Goal: Contribute content: Contribute content

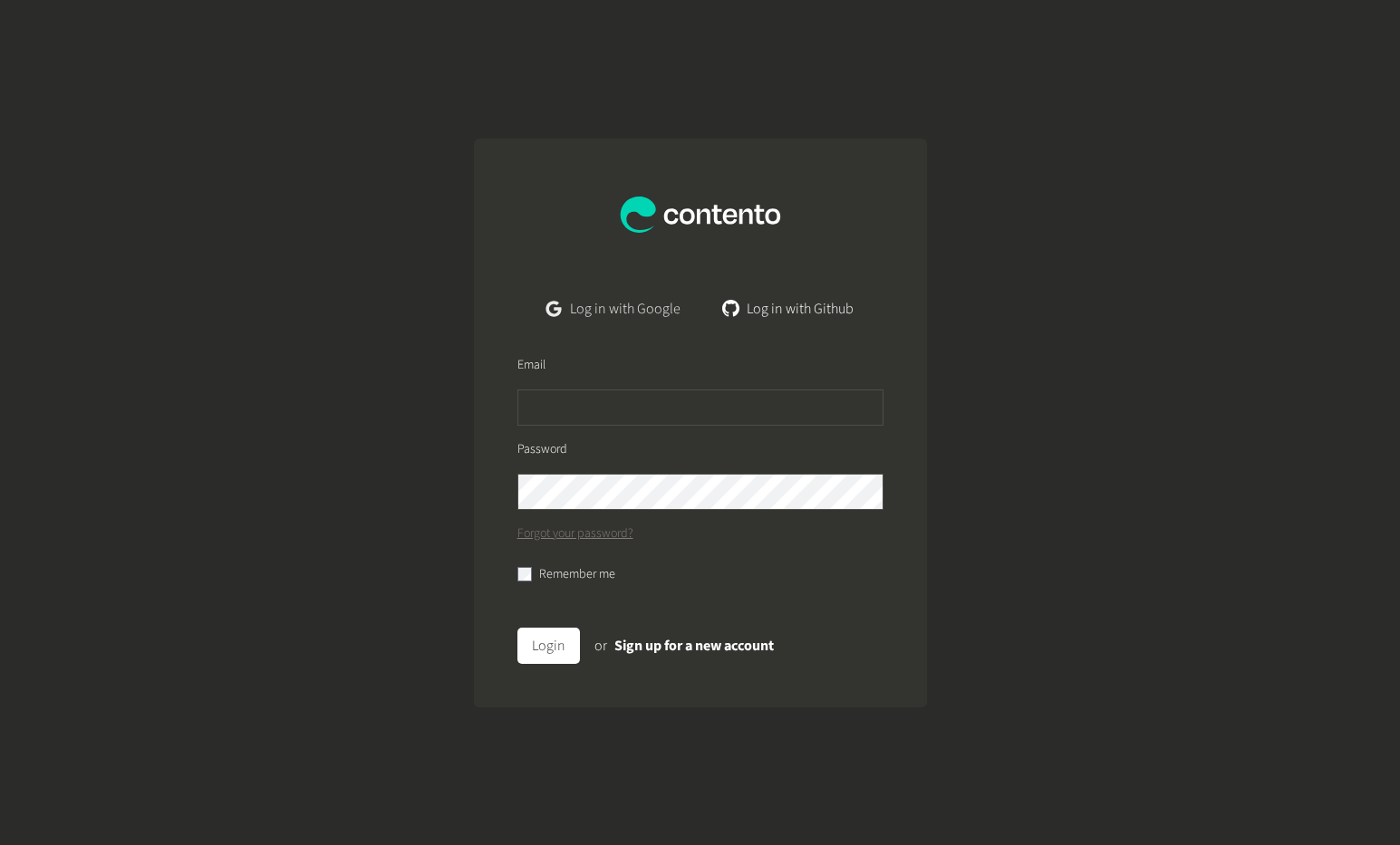
click at [657, 308] on link "Log in with Google" at bounding box center [613, 309] width 163 height 37
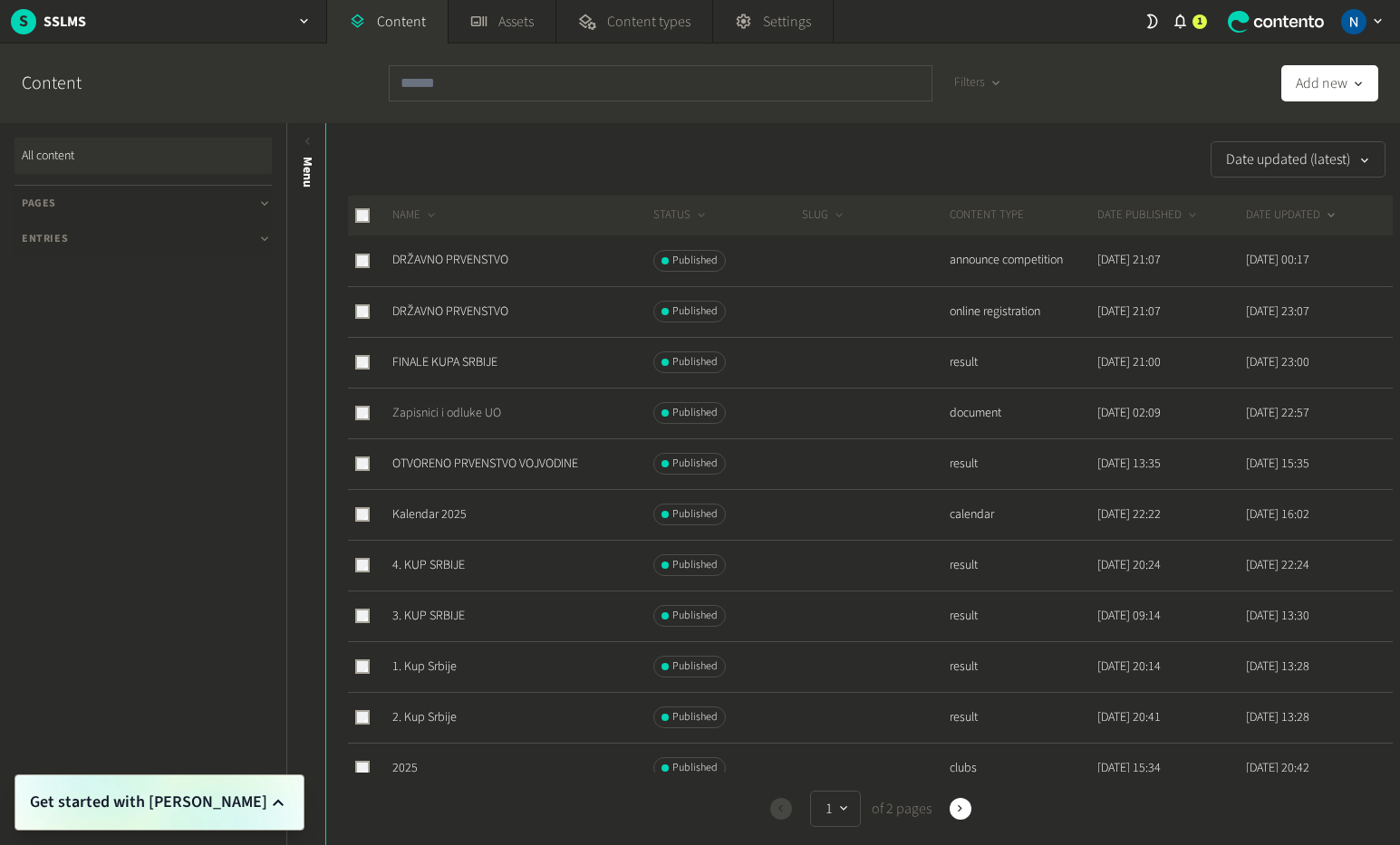
click at [455, 420] on link "Zapisnici i odluke UO" at bounding box center [446, 413] width 109 height 18
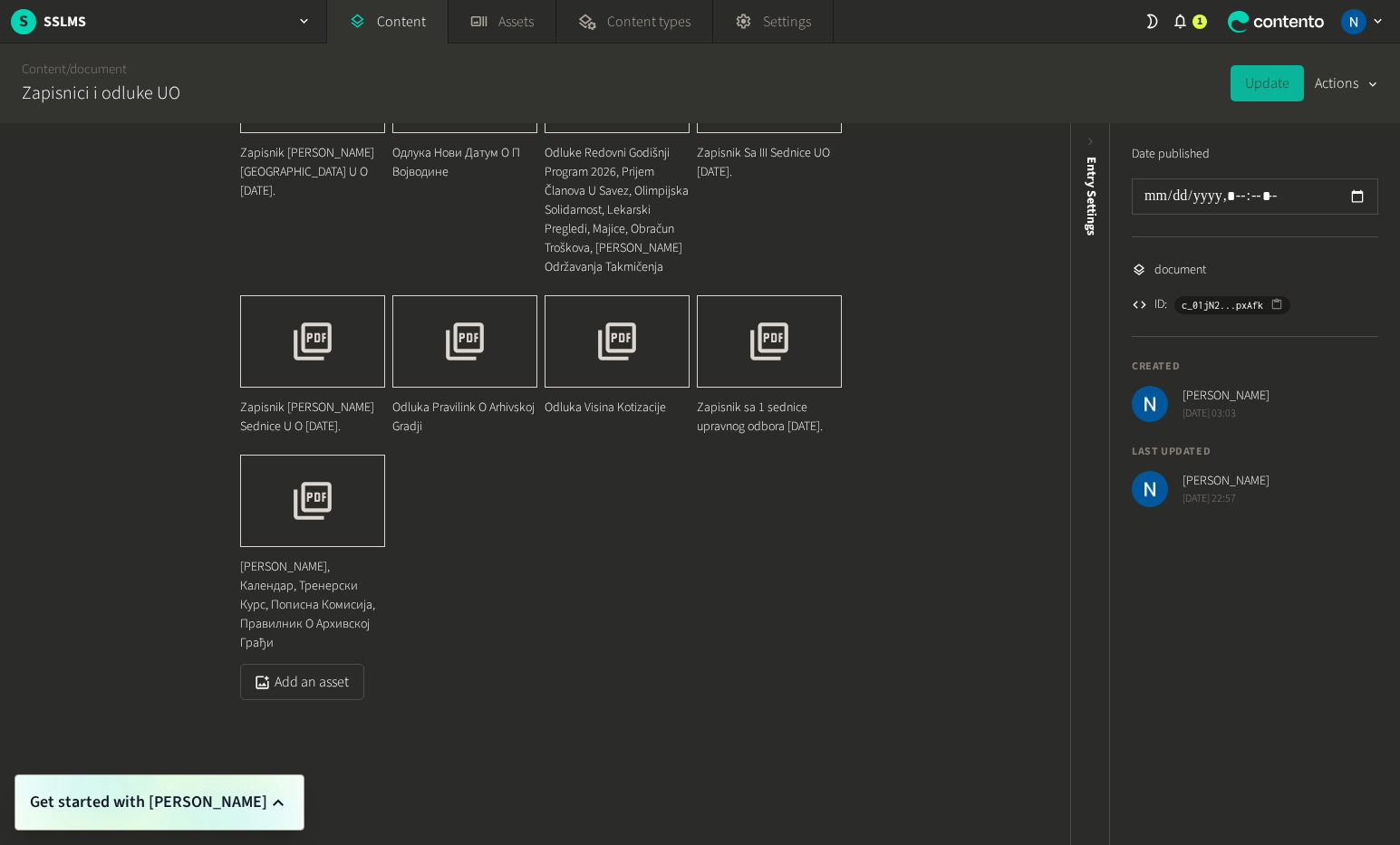
scroll to position [549, 0]
click at [288, 680] on button "Add an asset" at bounding box center [301, 682] width 124 height 37
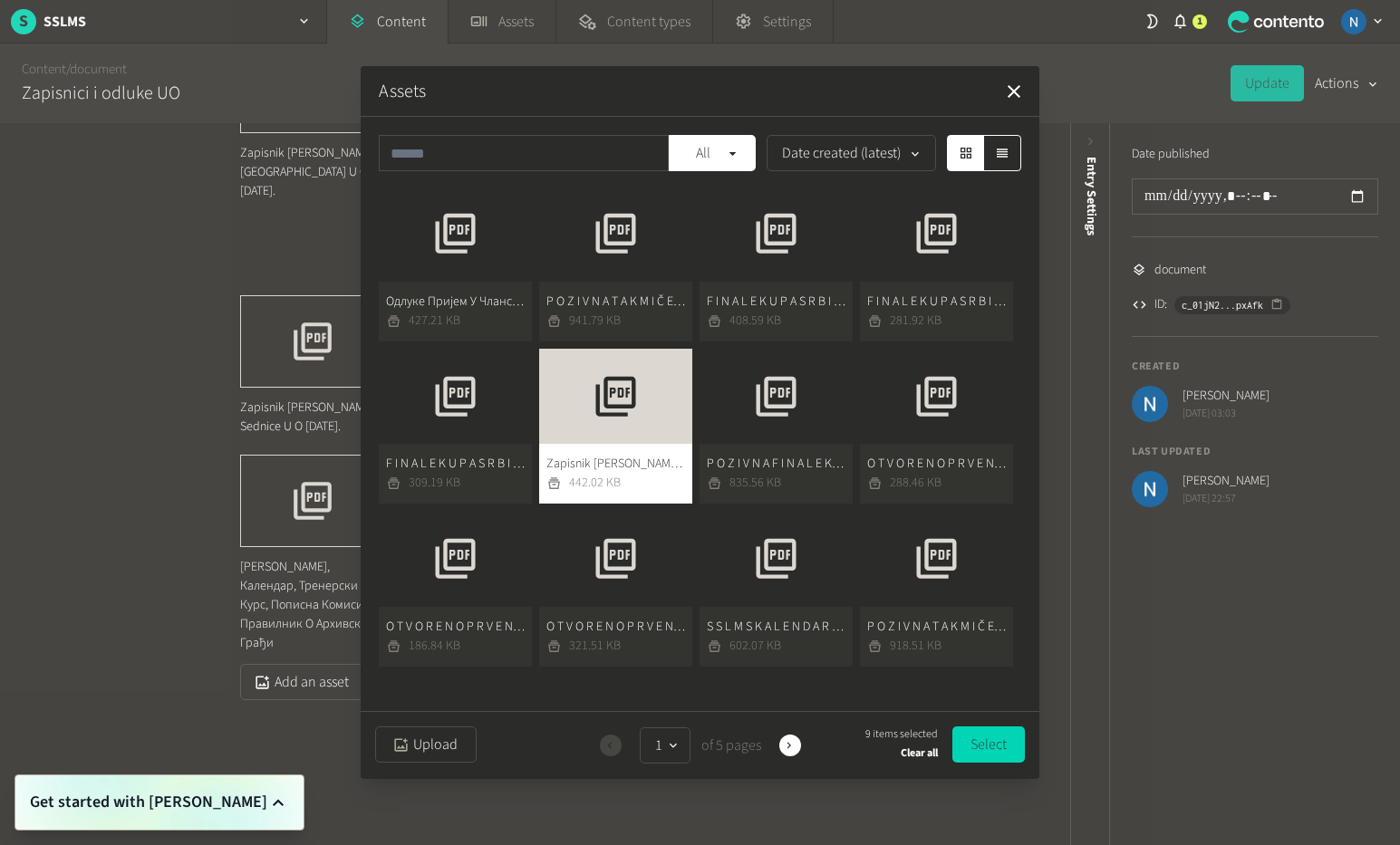
click at [425, 273] on button "Одлуке Пријем У Чланство И Право Наступа На Ф К И Д П 427.21 KB" at bounding box center [455, 264] width 153 height 156
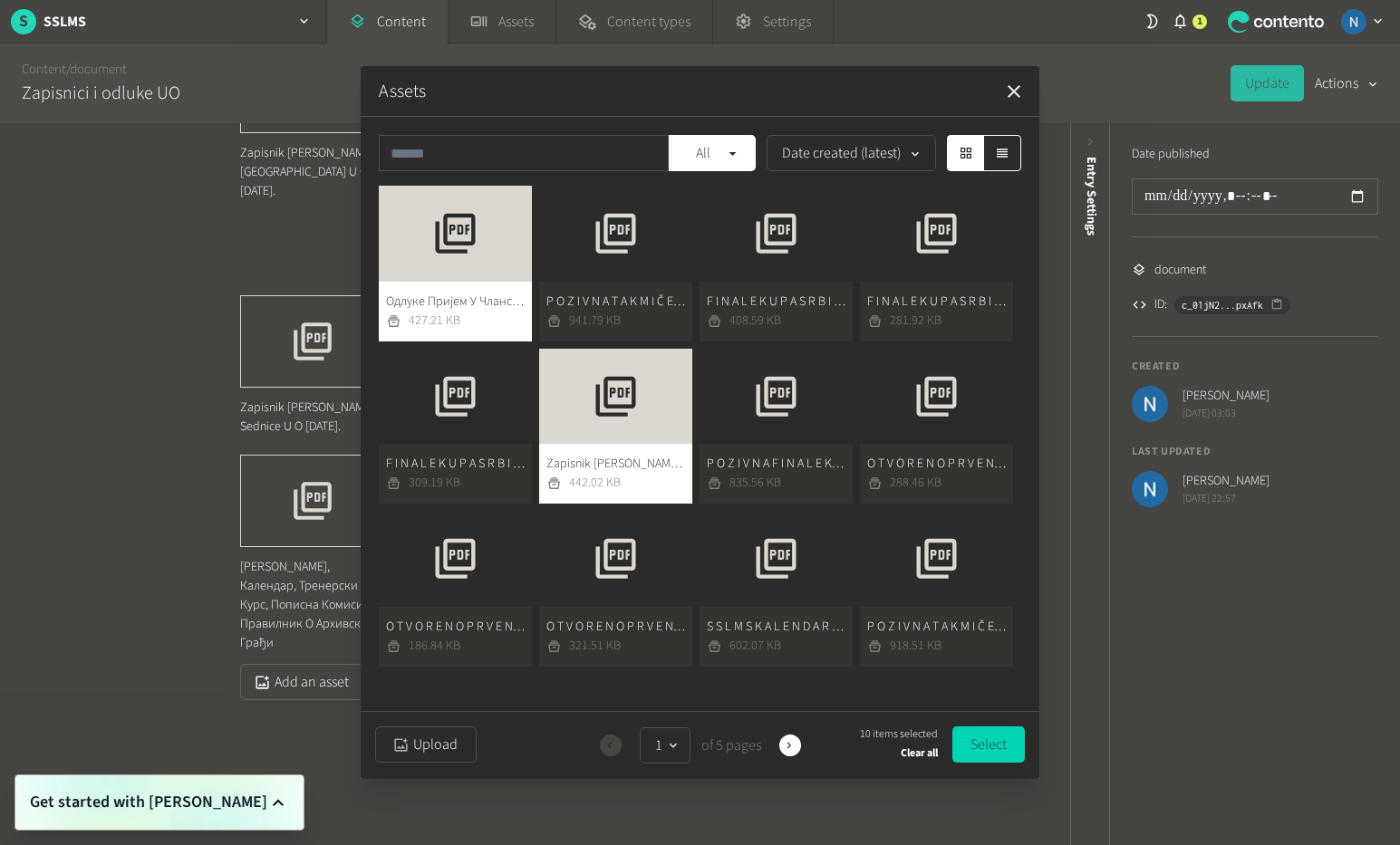
click at [1014, 95] on icon "button" at bounding box center [1013, 91] width 22 height 22
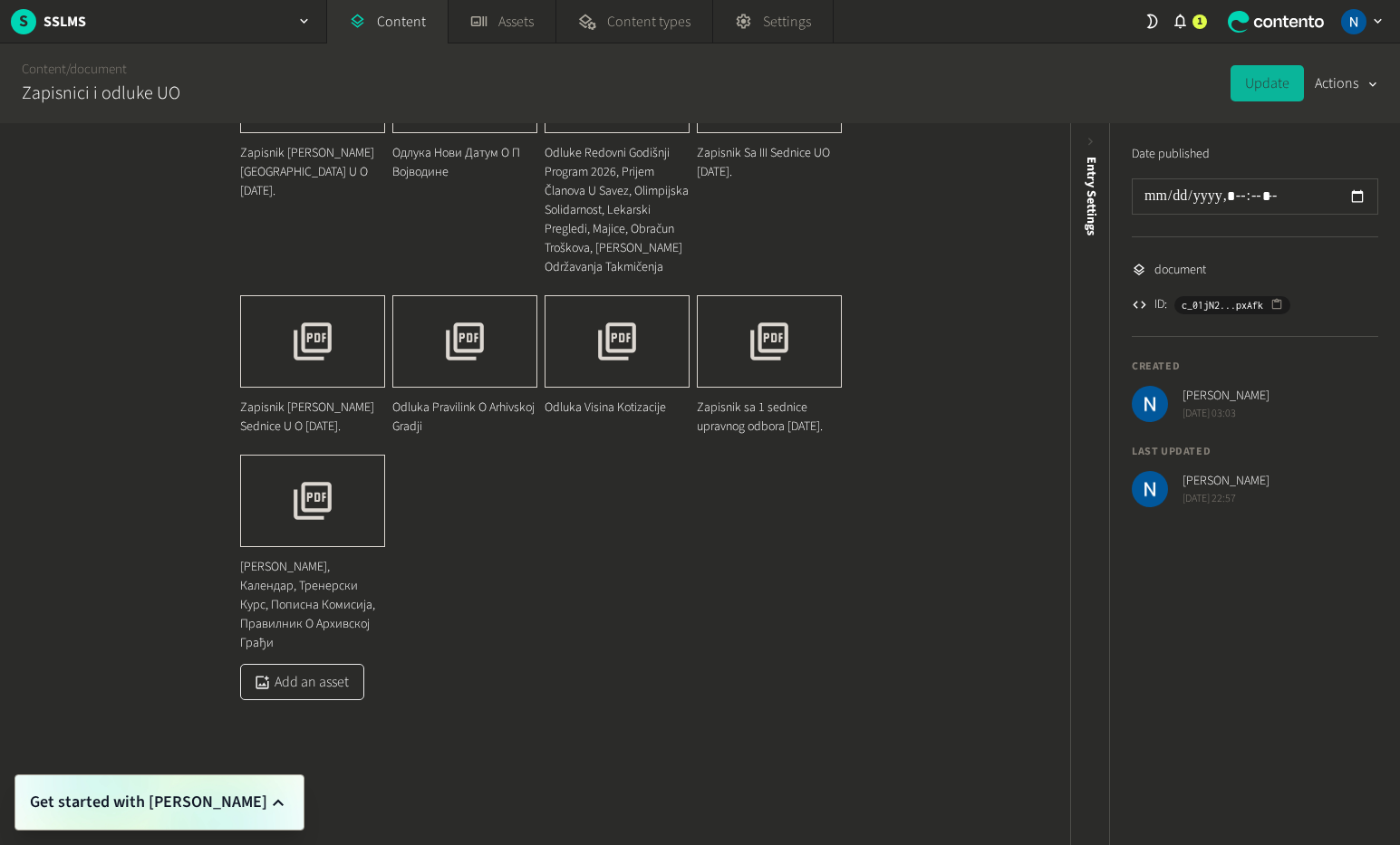
click at [324, 682] on button "Add an asset" at bounding box center [301, 682] width 124 height 37
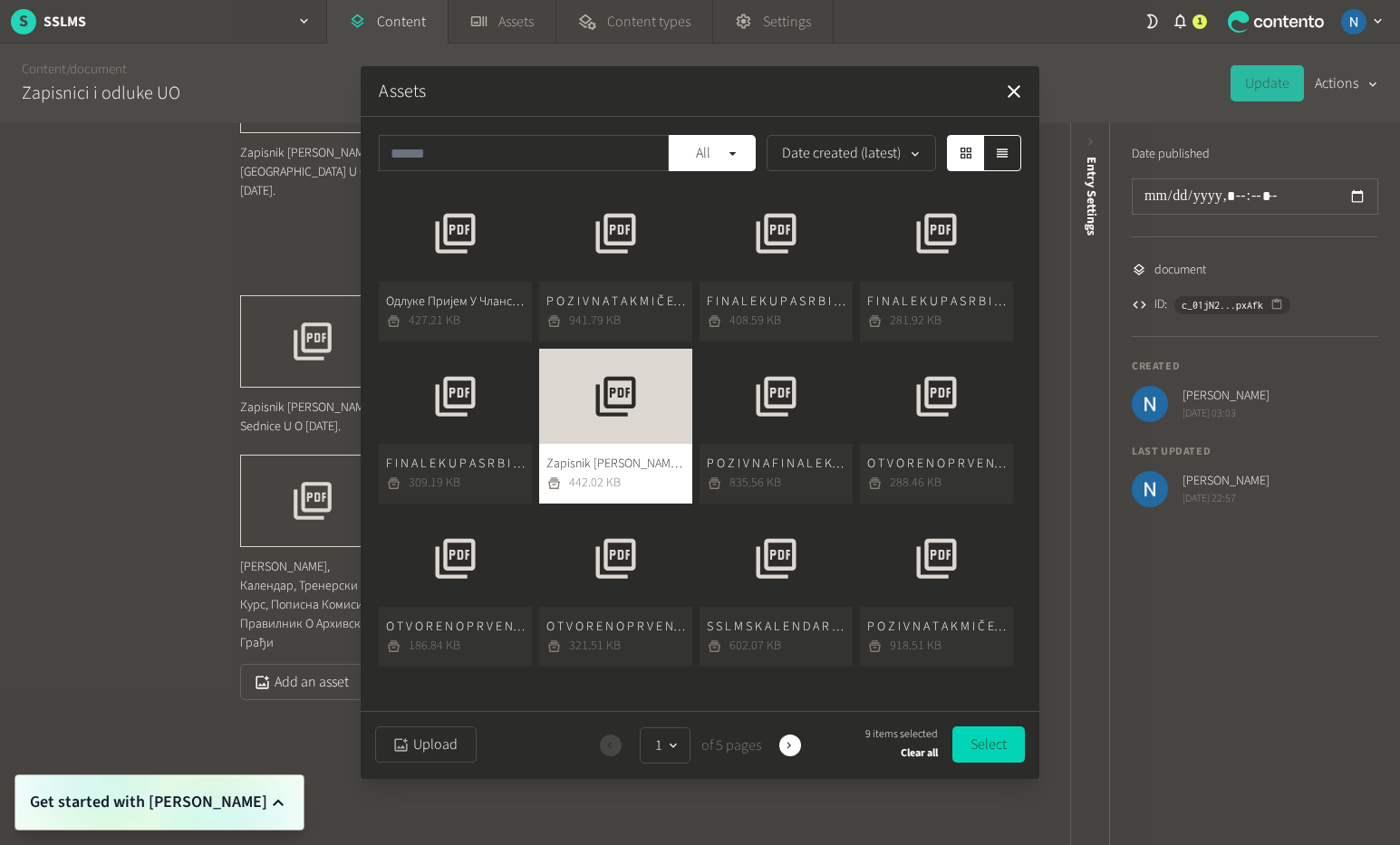
click at [483, 248] on button "Одлуке Пријем У Чланство И Право Наступа На Ф К И Д П 427.21 KB" at bounding box center [455, 264] width 153 height 156
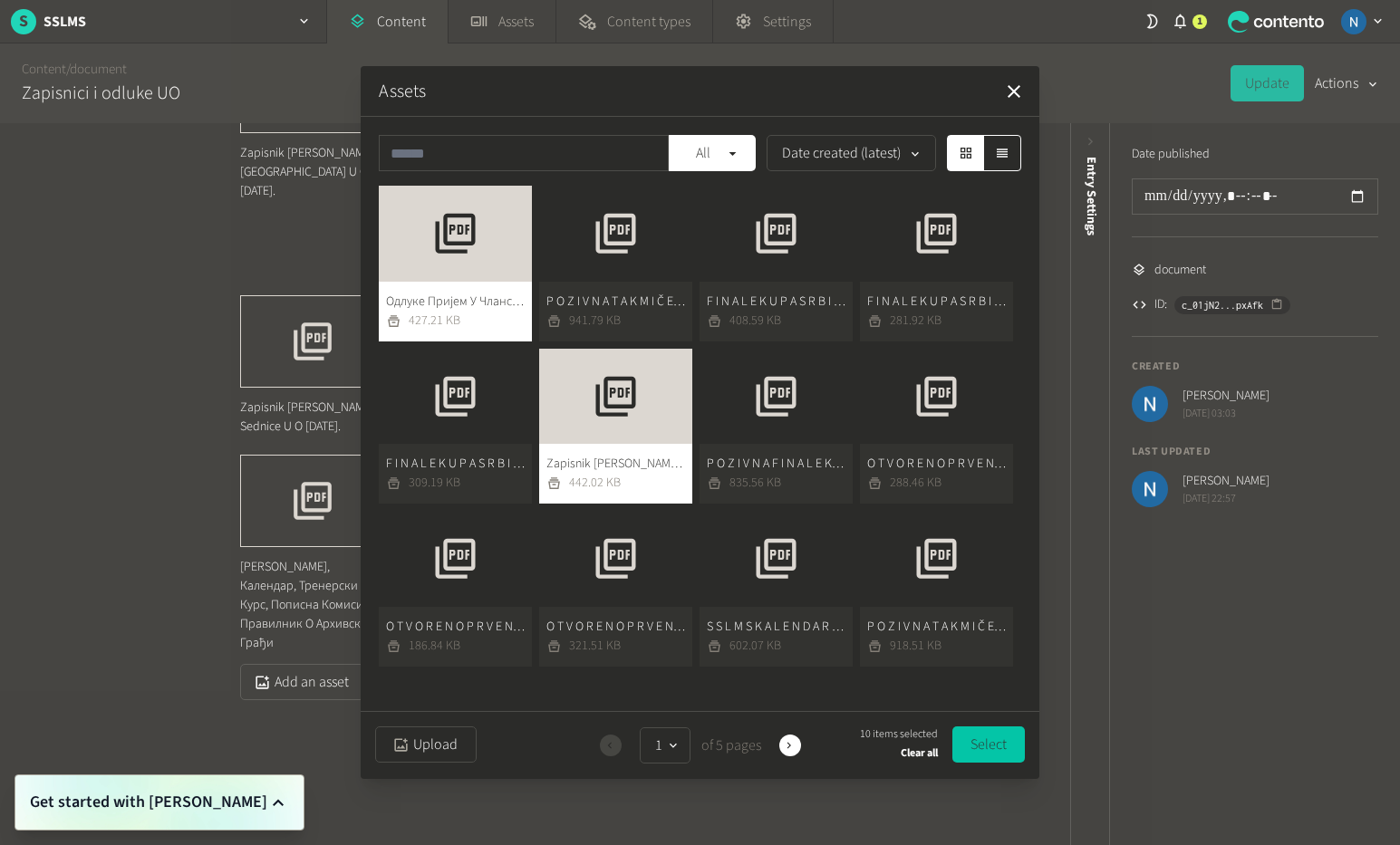
click at [983, 733] on button "Select" at bounding box center [988, 745] width 72 height 37
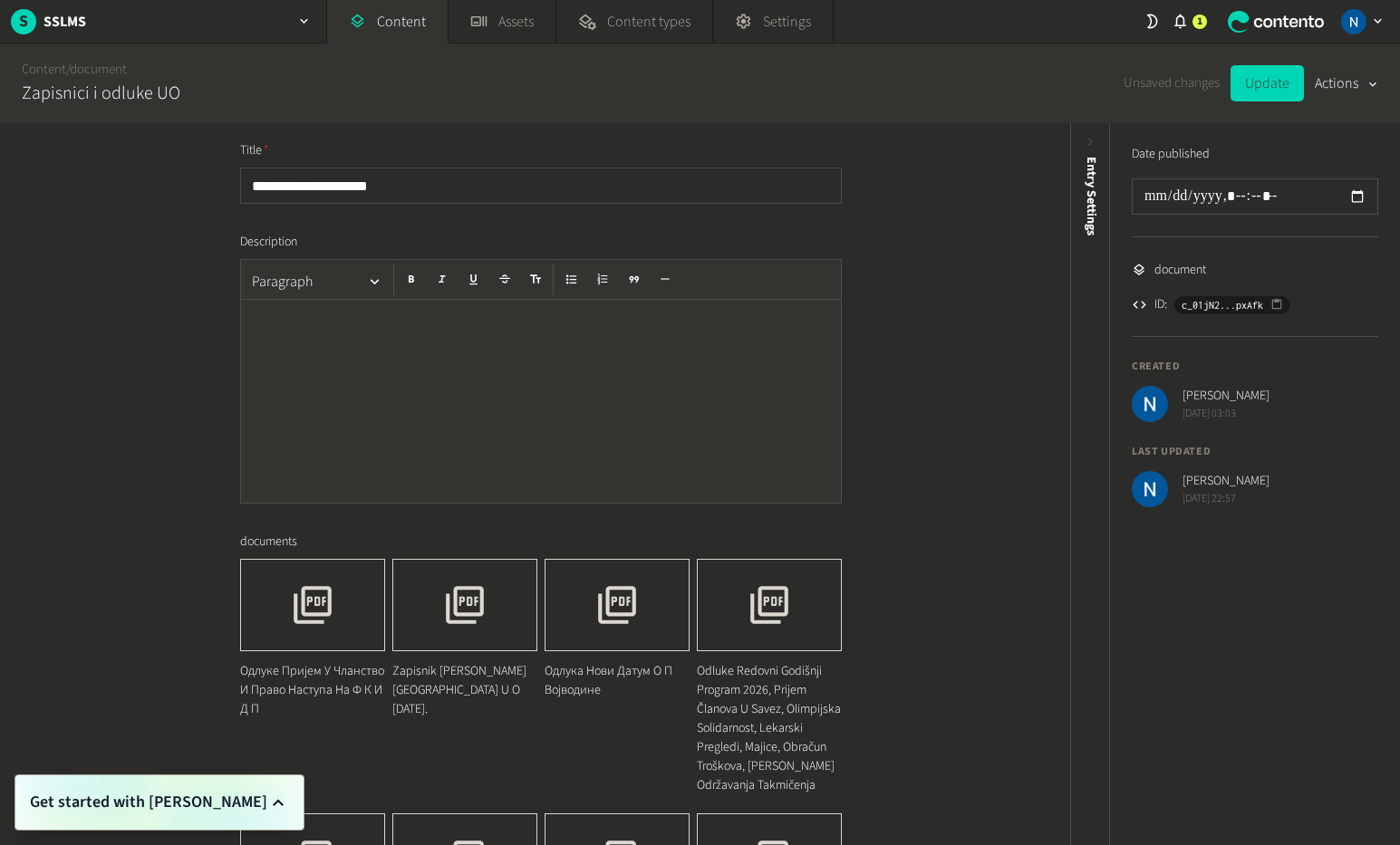
scroll to position [5, 0]
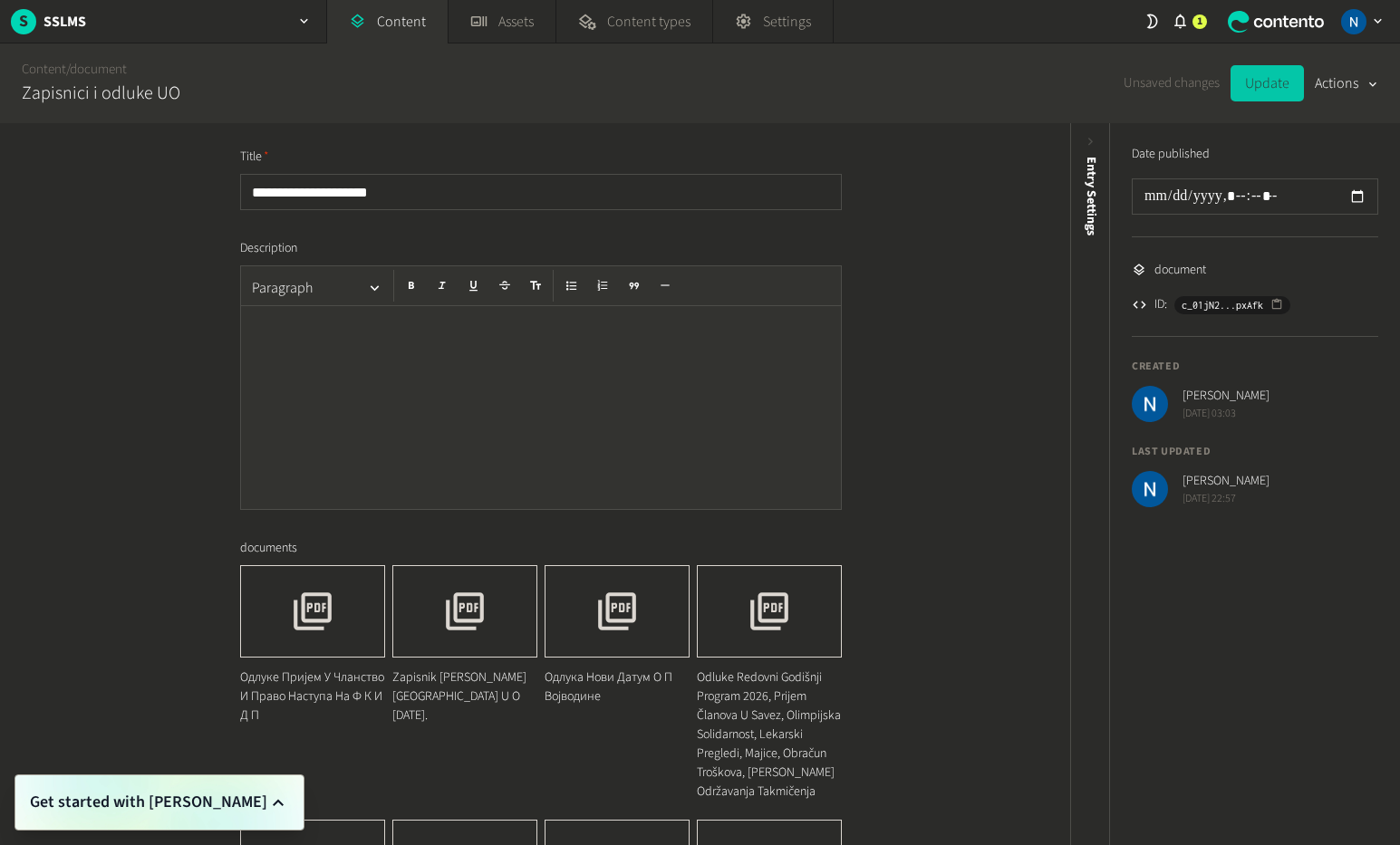
click at [1256, 82] on button "Update" at bounding box center [1267, 84] width 73 height 37
click at [400, 19] on link "Content" at bounding box center [387, 21] width 120 height 43
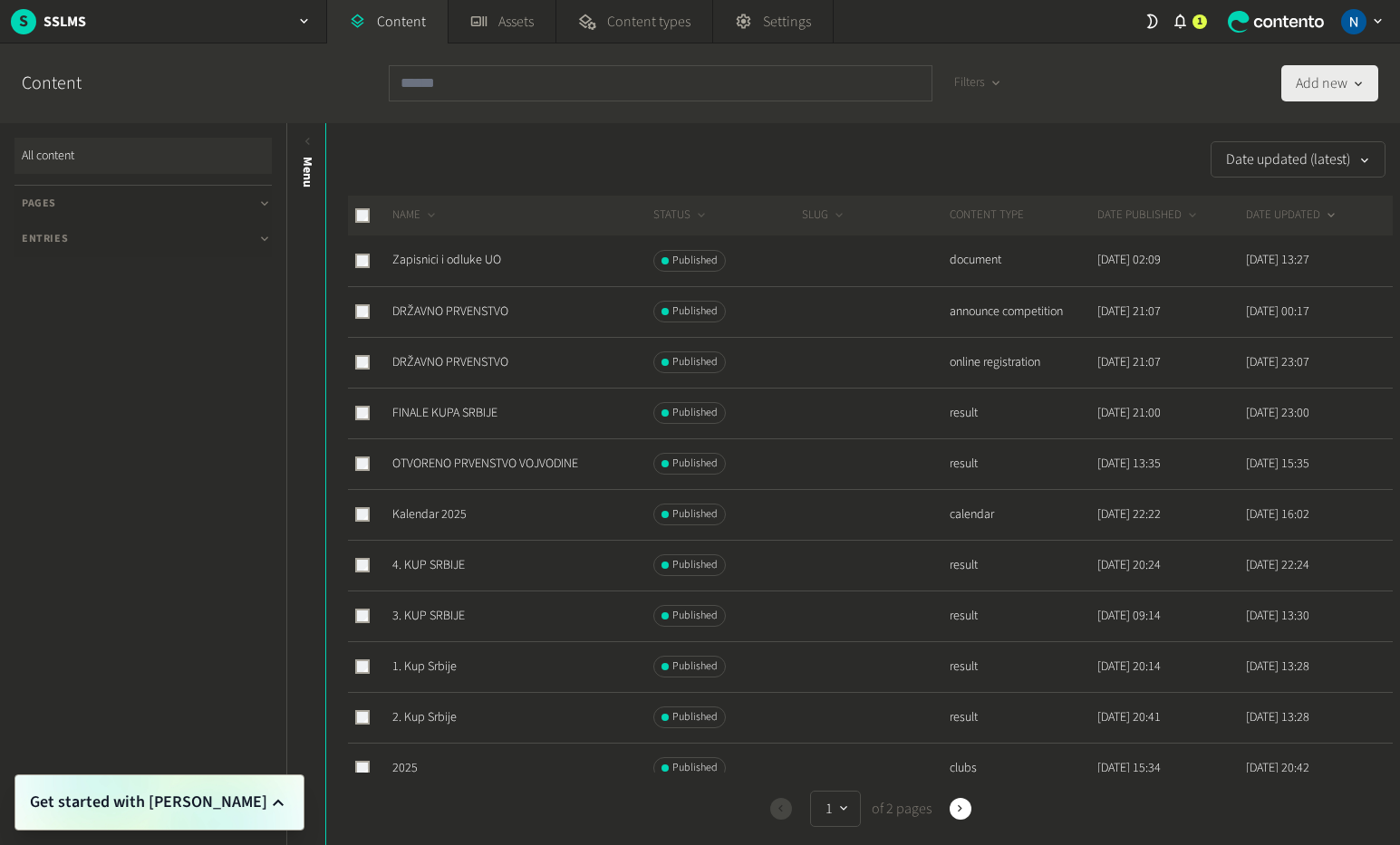
click at [1326, 88] on button "Add new" at bounding box center [1329, 84] width 97 height 37
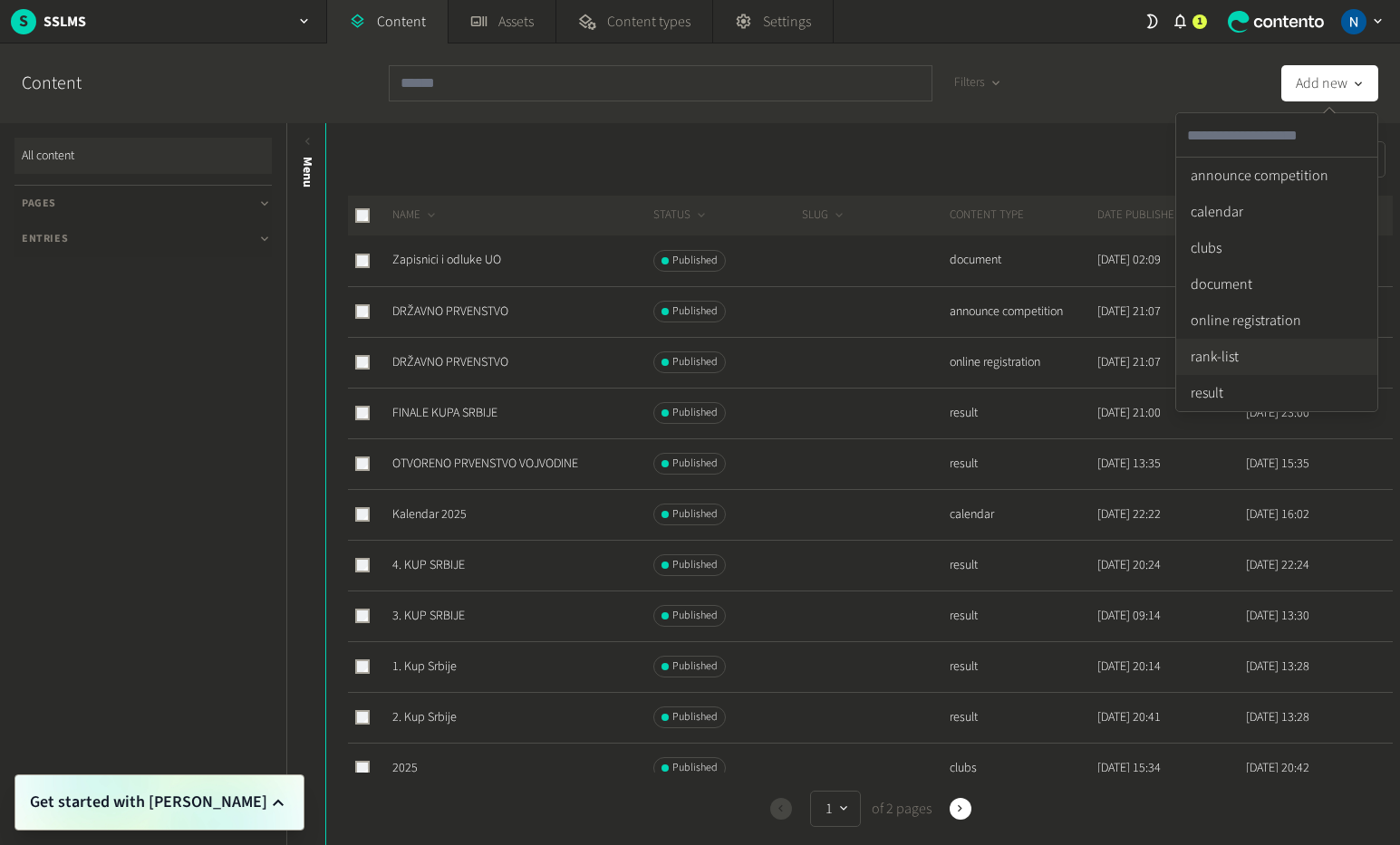
click at [1288, 344] on li "rank-list" at bounding box center [1276, 357] width 201 height 37
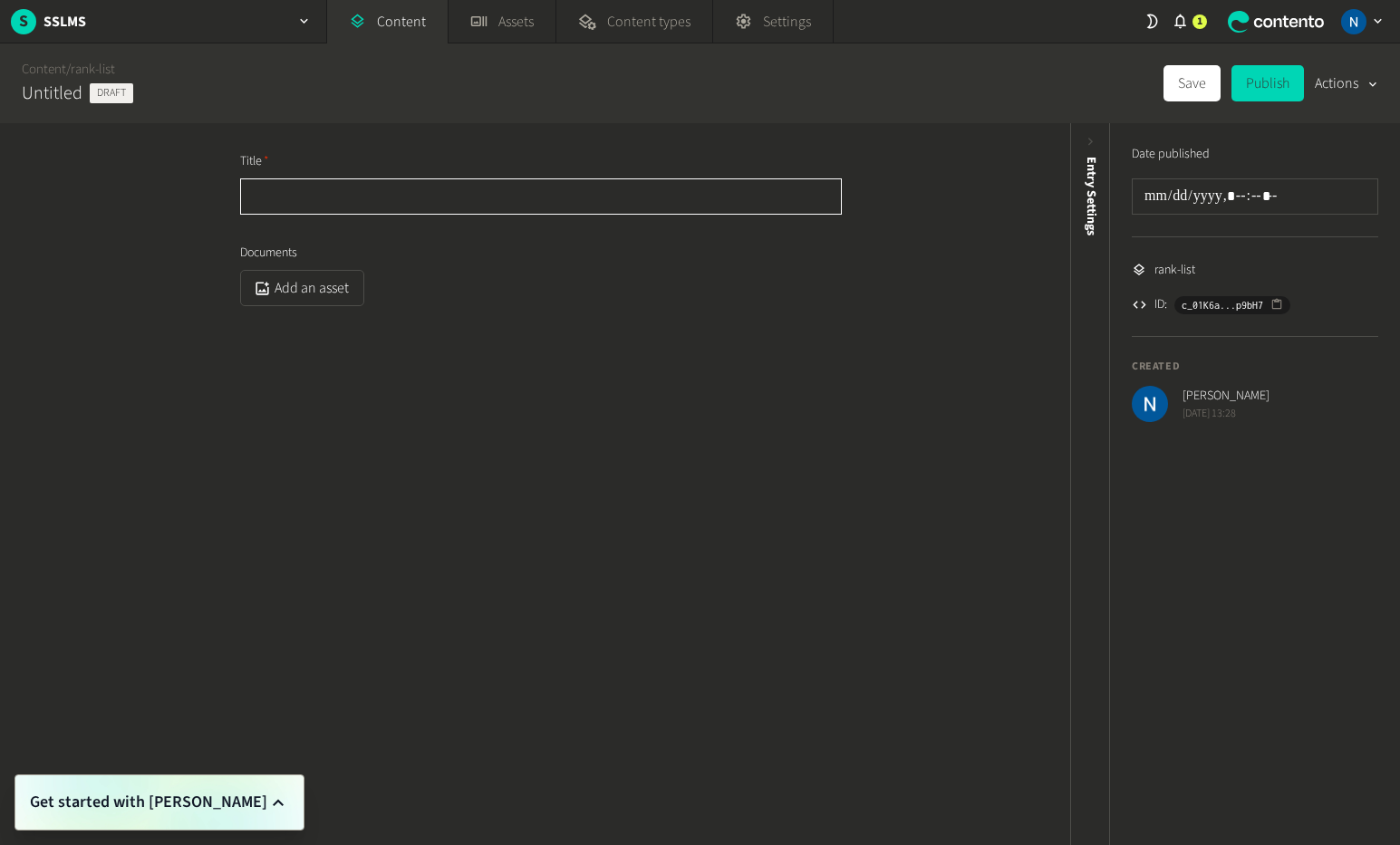
click at [284, 188] on input "text" at bounding box center [540, 196] width 601 height 37
click at [275, 184] on input "**********" at bounding box center [540, 196] width 601 height 37
type input "**********"
click at [294, 295] on button "Add an asset" at bounding box center [301, 289] width 124 height 37
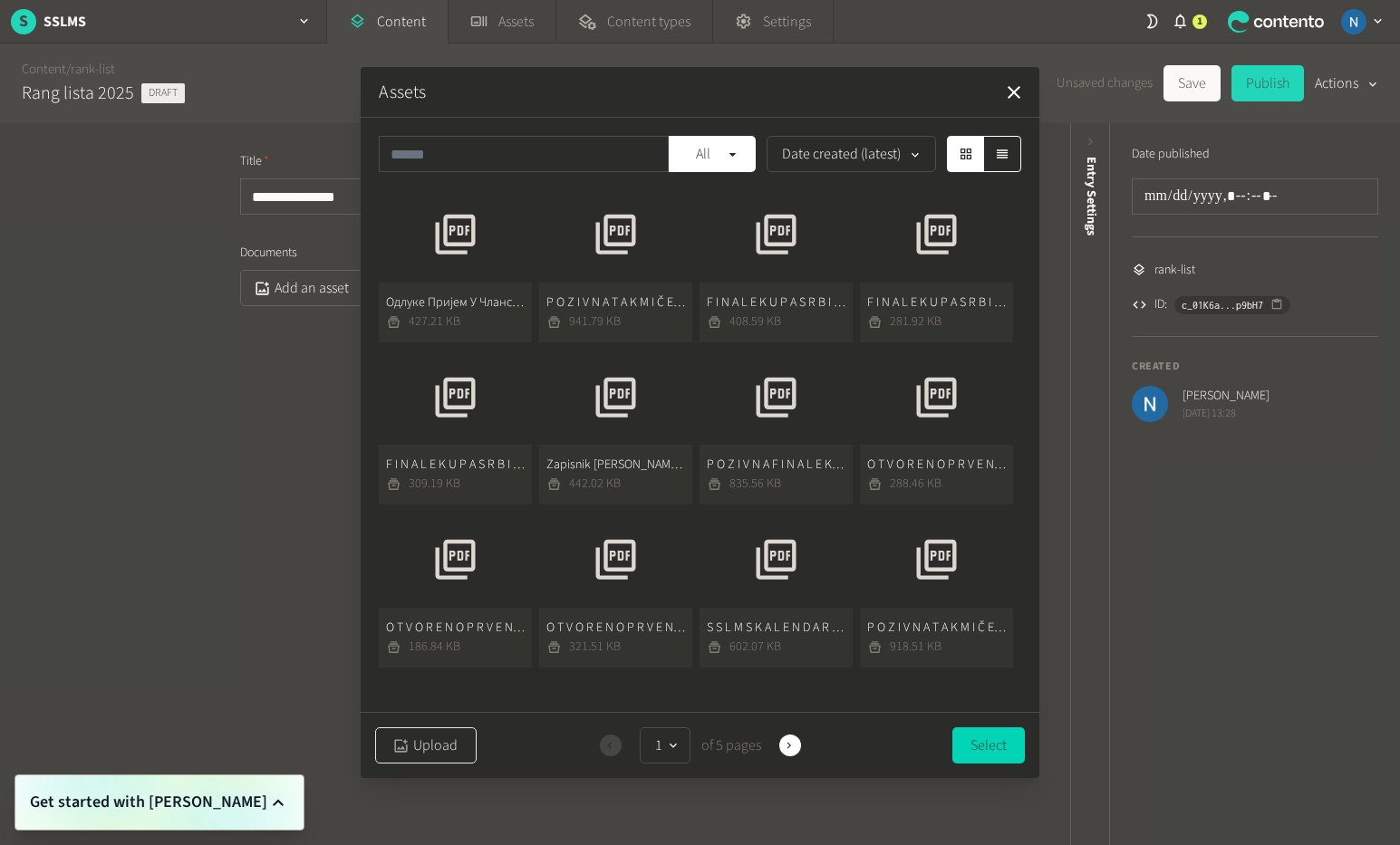
click at [442, 735] on button "Upload" at bounding box center [425, 746] width 101 height 37
click at [435, 245] on button "R A N G L I S T A T R A P 2025. 294.38 KB" at bounding box center [455, 265] width 153 height 156
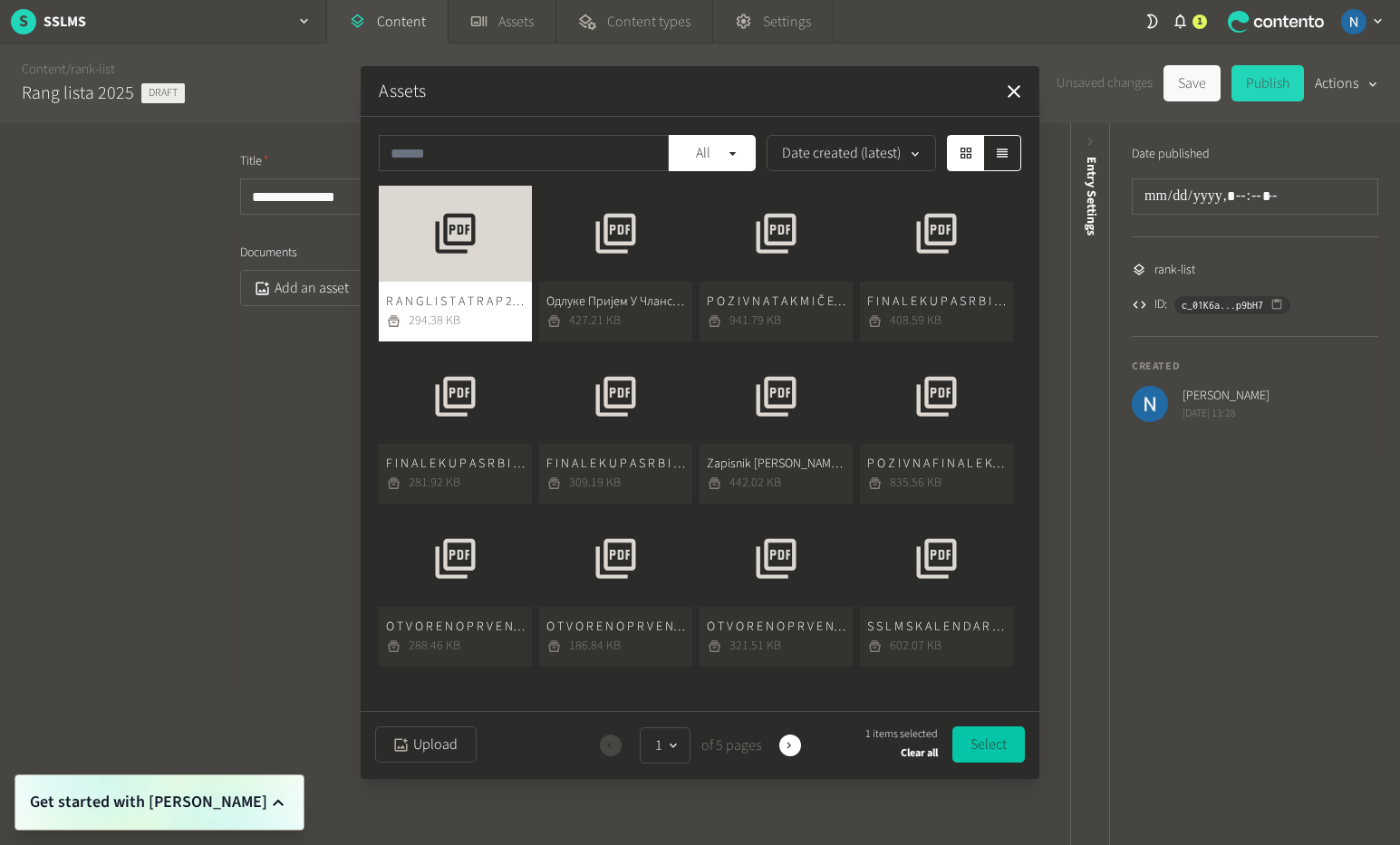
click at [1005, 750] on button "Select" at bounding box center [988, 745] width 72 height 37
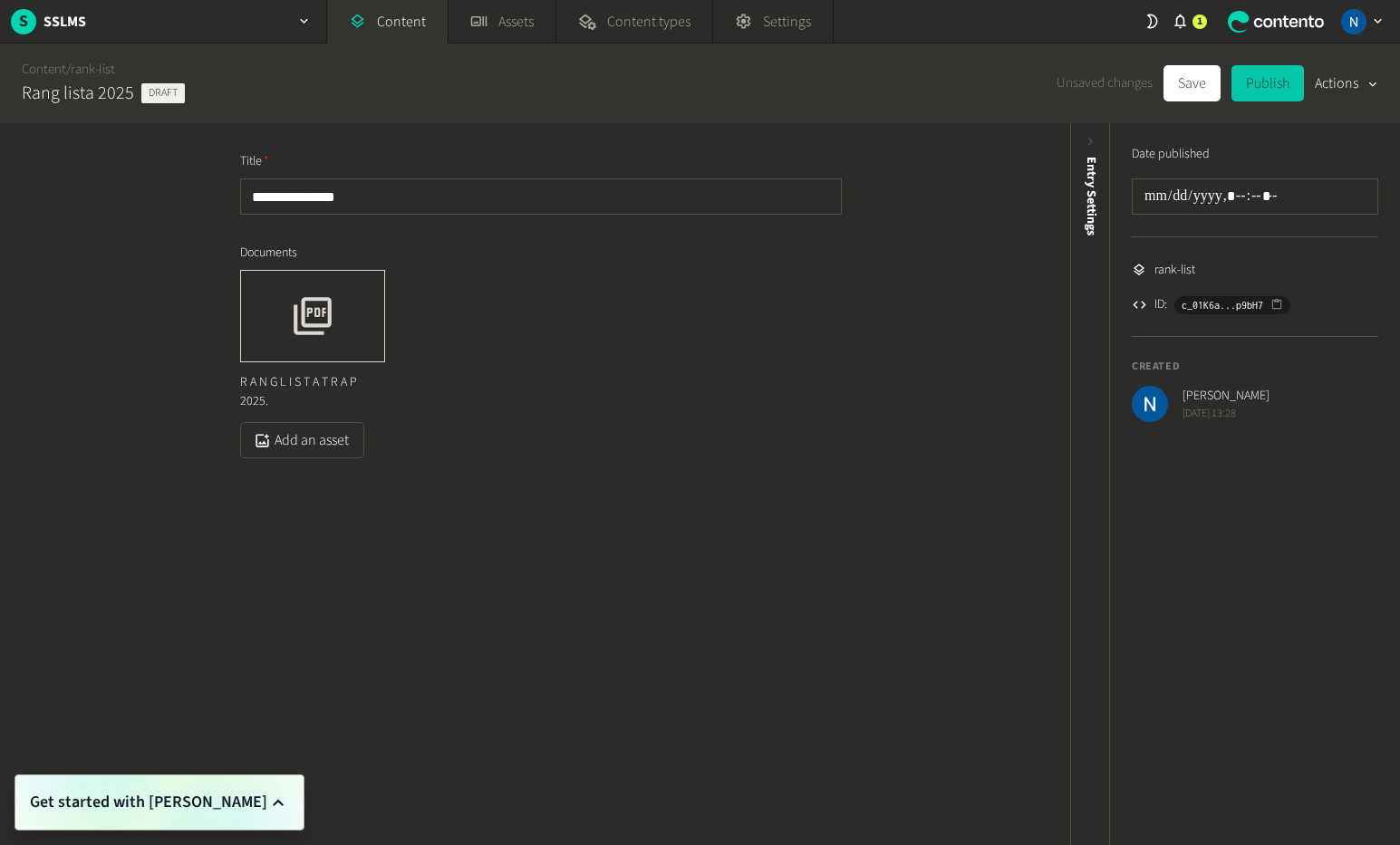
click at [1258, 90] on button "Publish" at bounding box center [1266, 84] width 72 height 37
type input "**********"
